Goal: Book appointment/travel/reservation

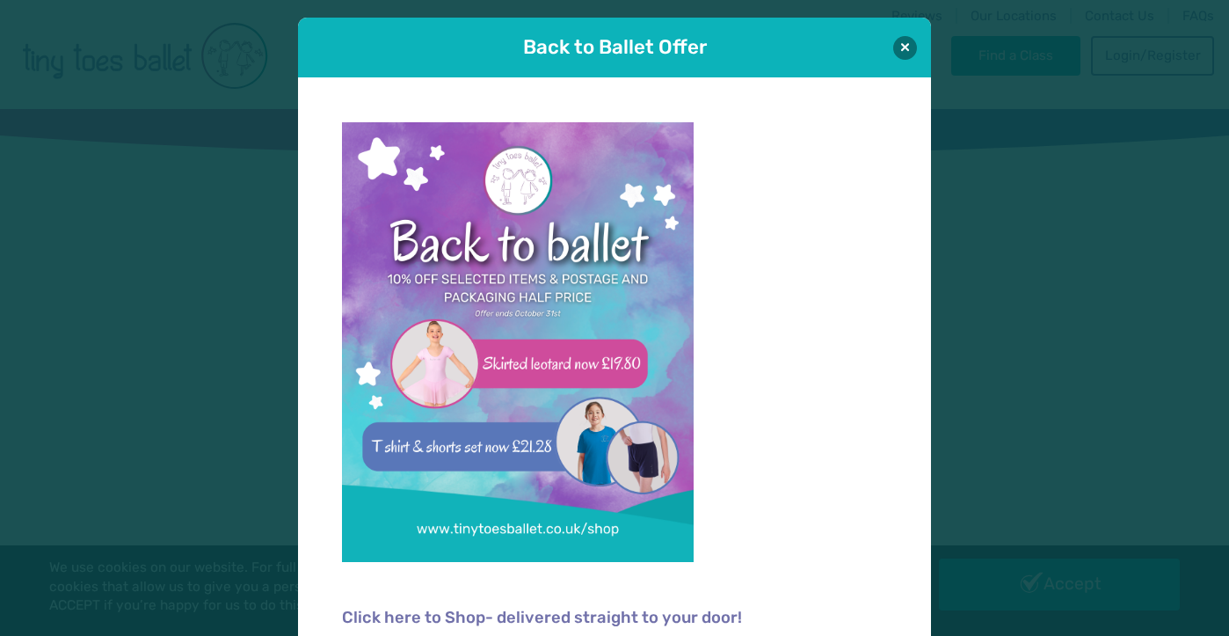
scroll to position [18, 0]
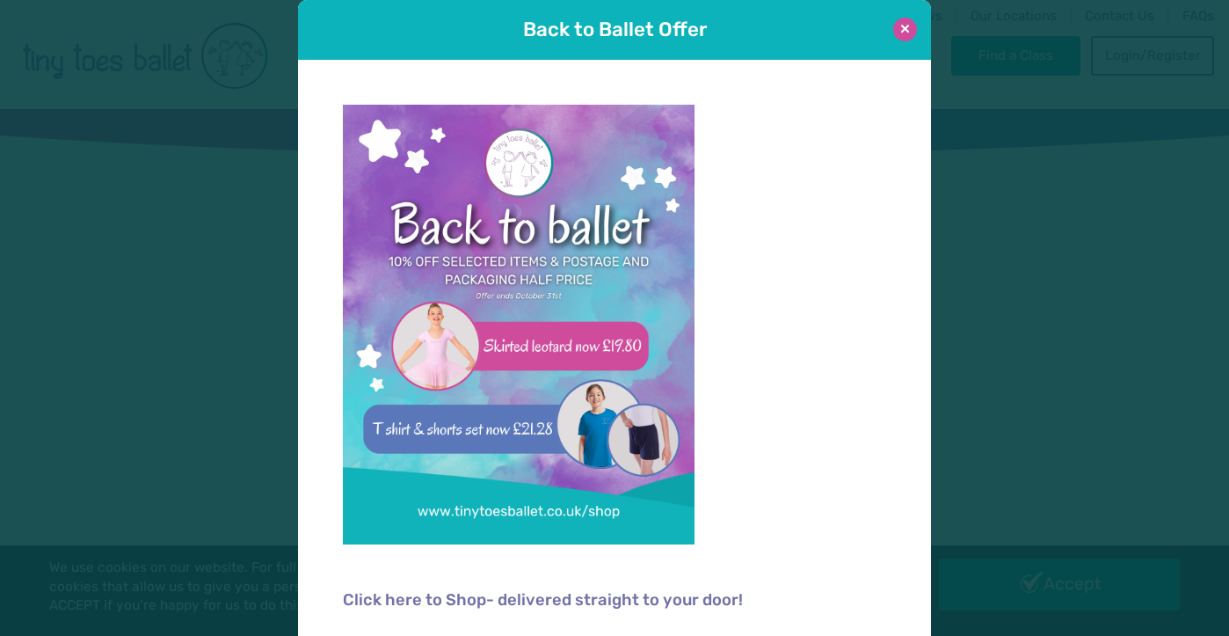
type input "**********"
click at [911, 26] on button at bounding box center [905, 30] width 24 height 24
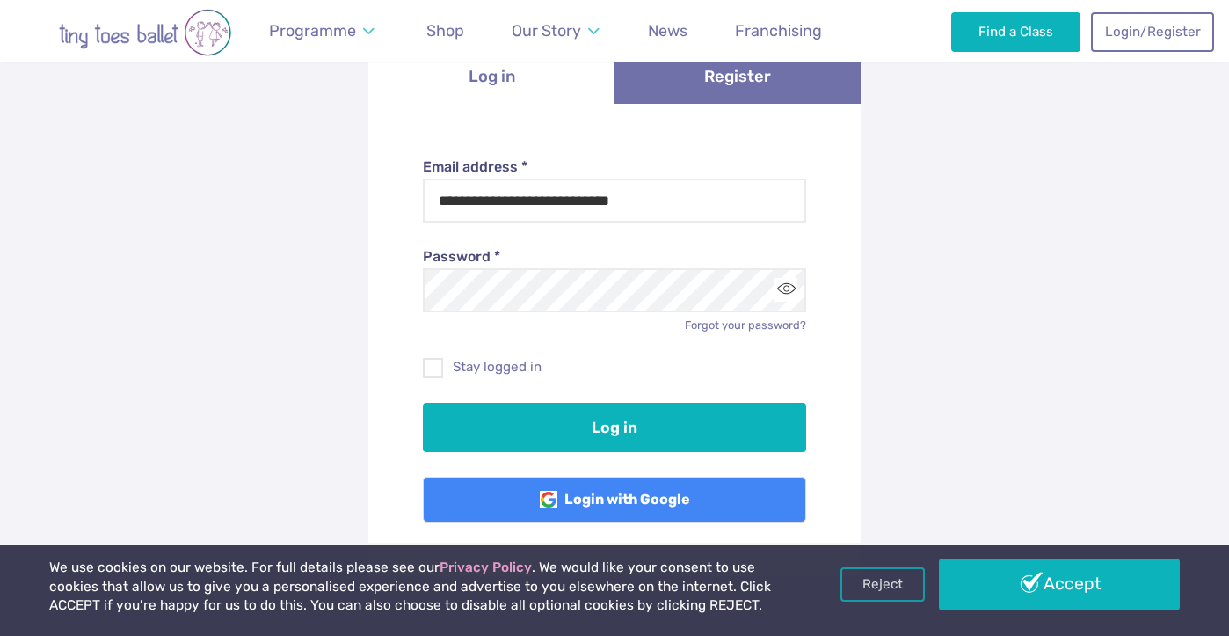
scroll to position [199, 0]
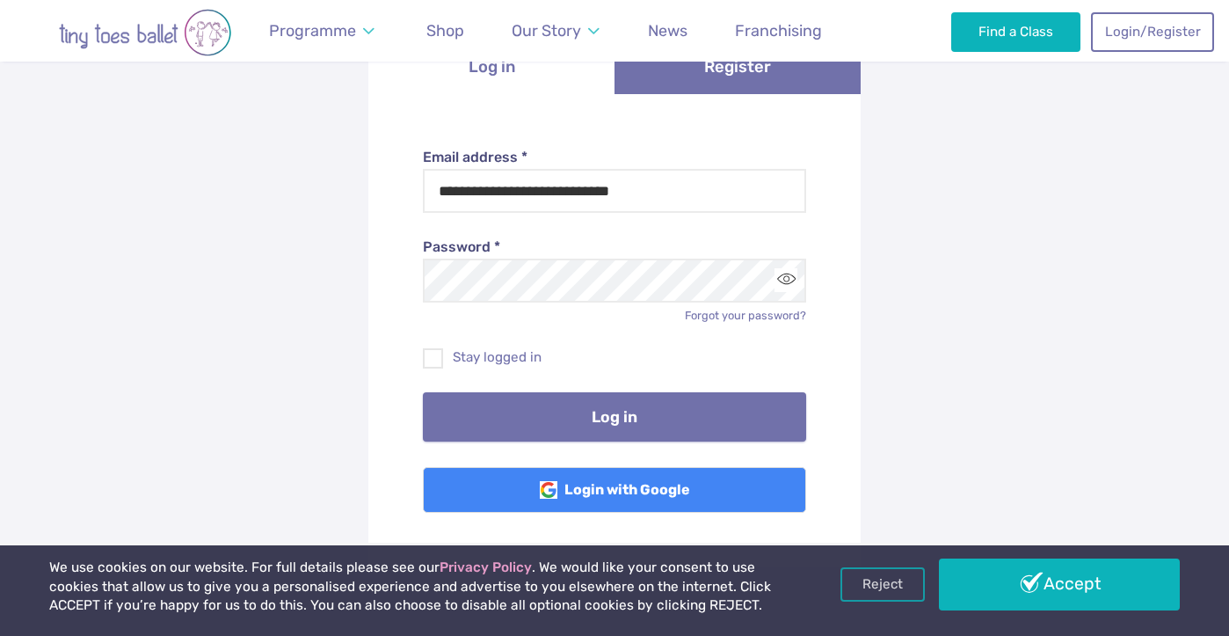
click at [634, 415] on button "Log in" at bounding box center [615, 416] width 384 height 49
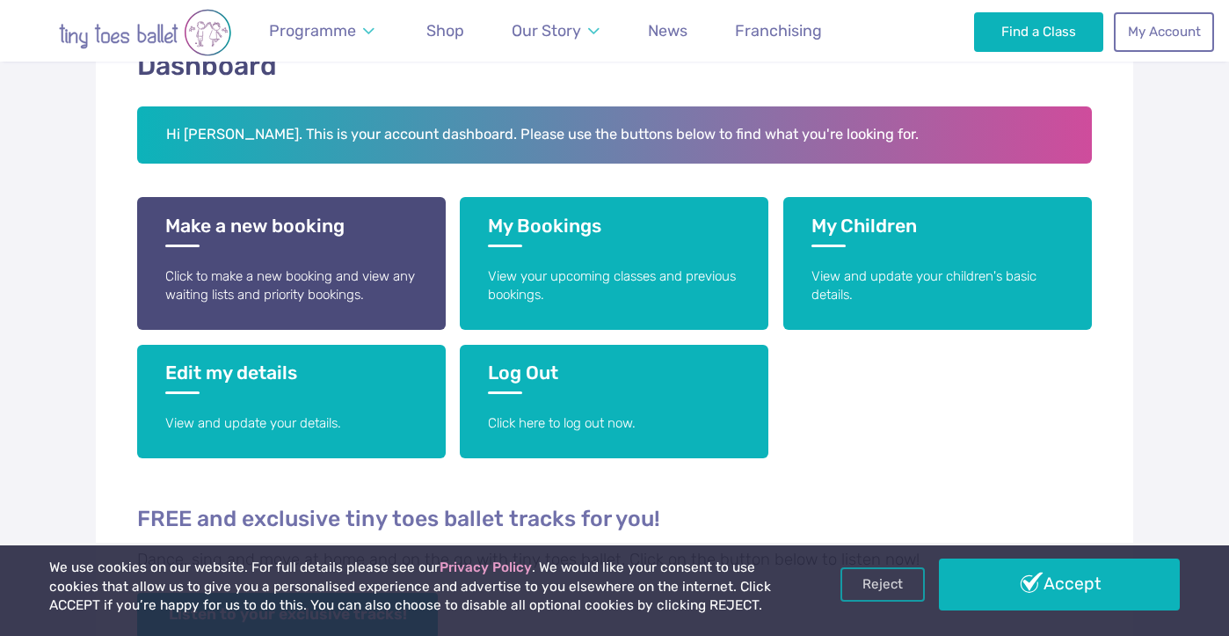
scroll to position [320, 0]
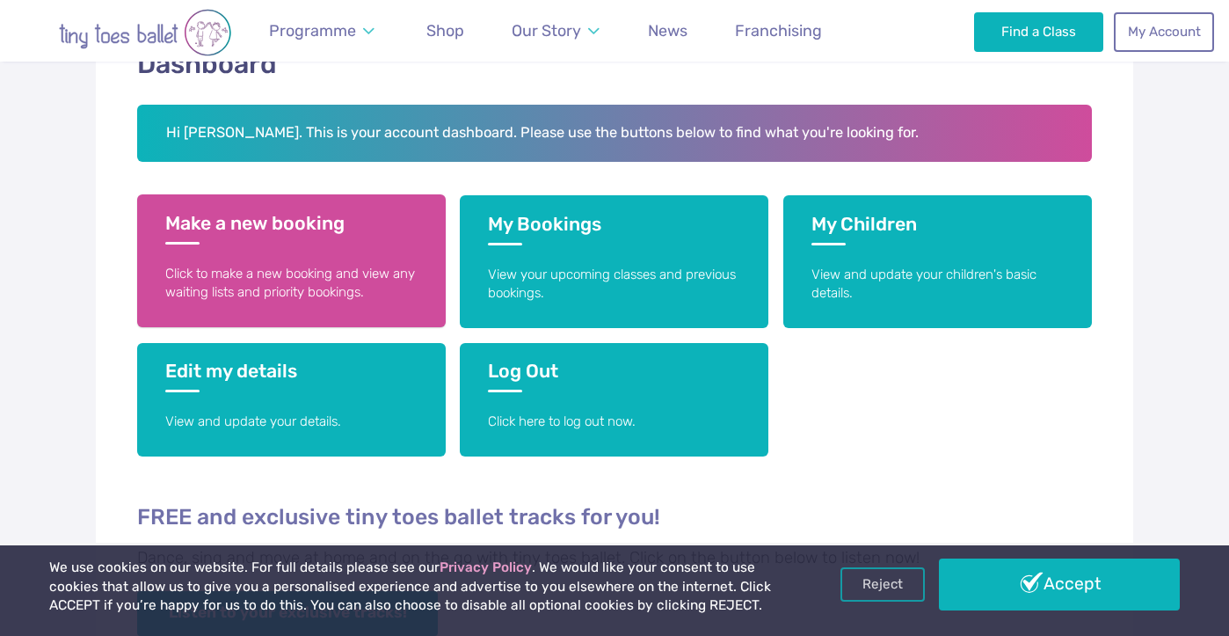
click at [242, 251] on link "Make a new booking Click to make a new booking and view any waiting lists and p…" at bounding box center [291, 260] width 309 height 133
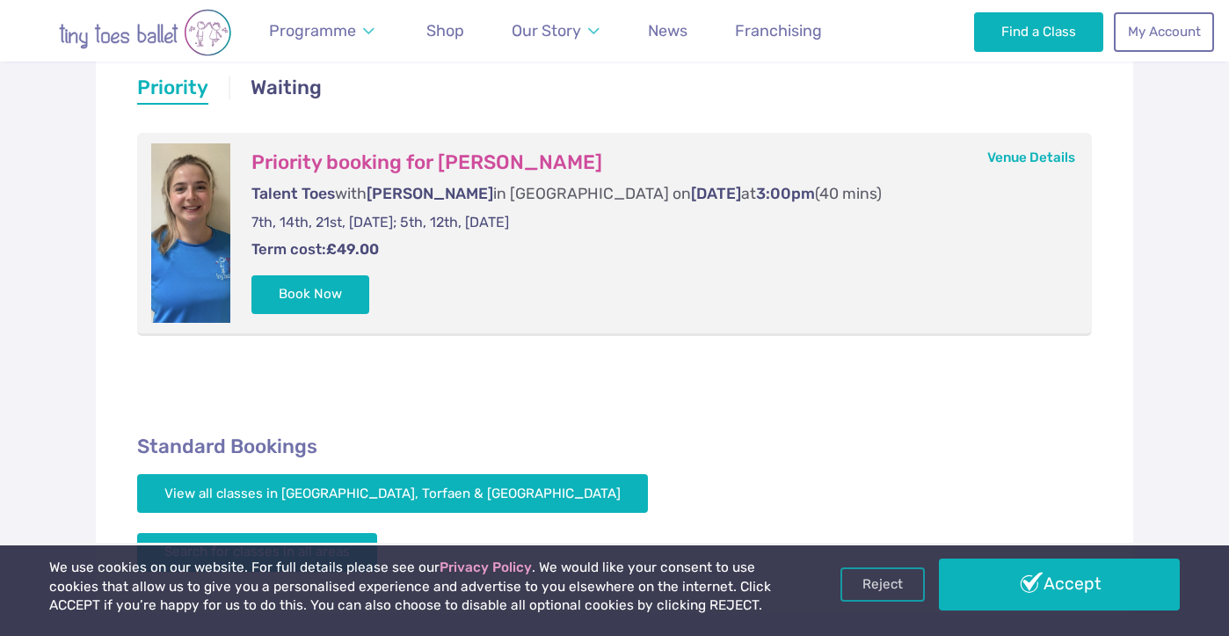
scroll to position [362, 0]
